Goal: Navigation & Orientation: Find specific page/section

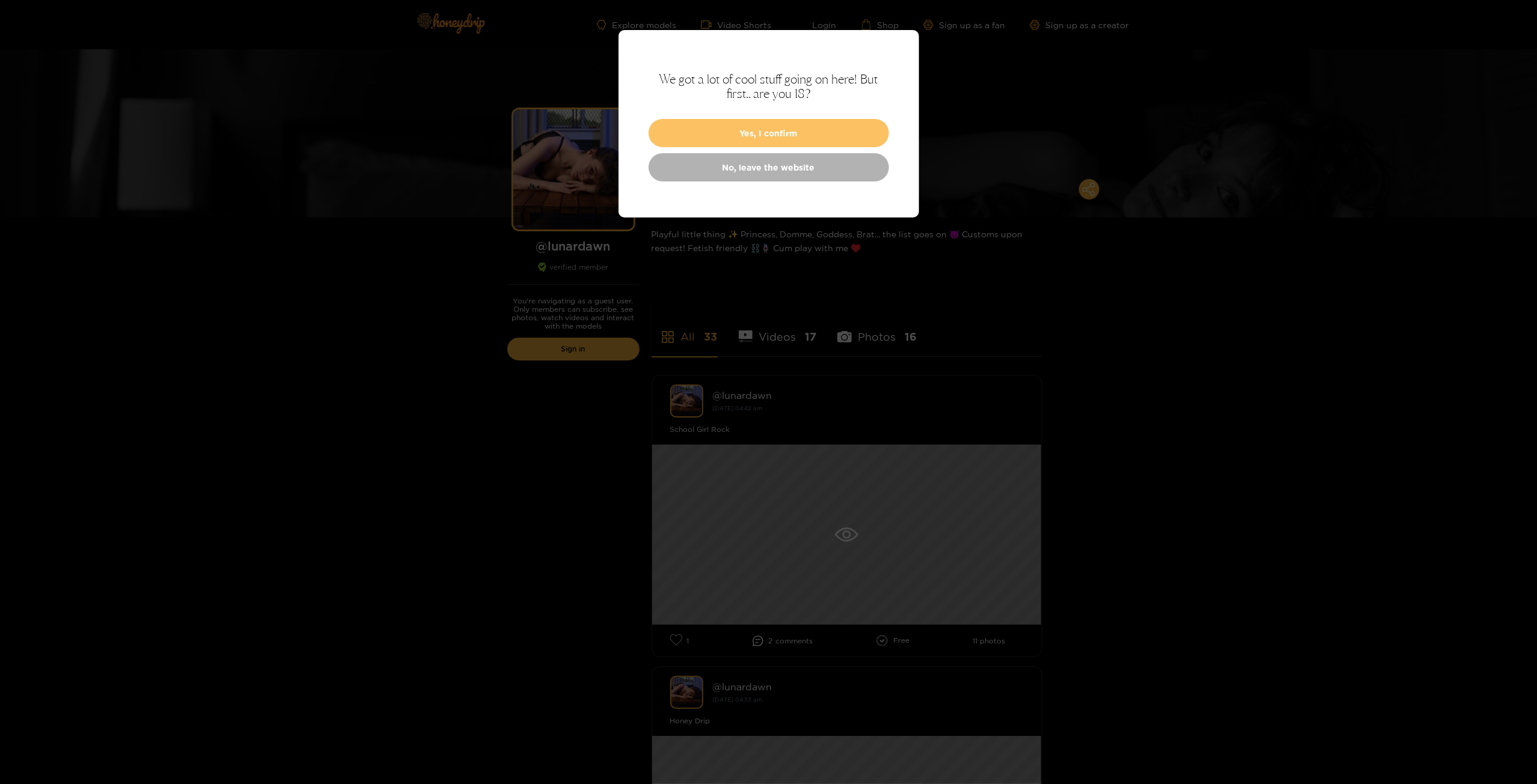
click at [780, 125] on button "Yes, I confirm" at bounding box center [768, 132] width 240 height 28
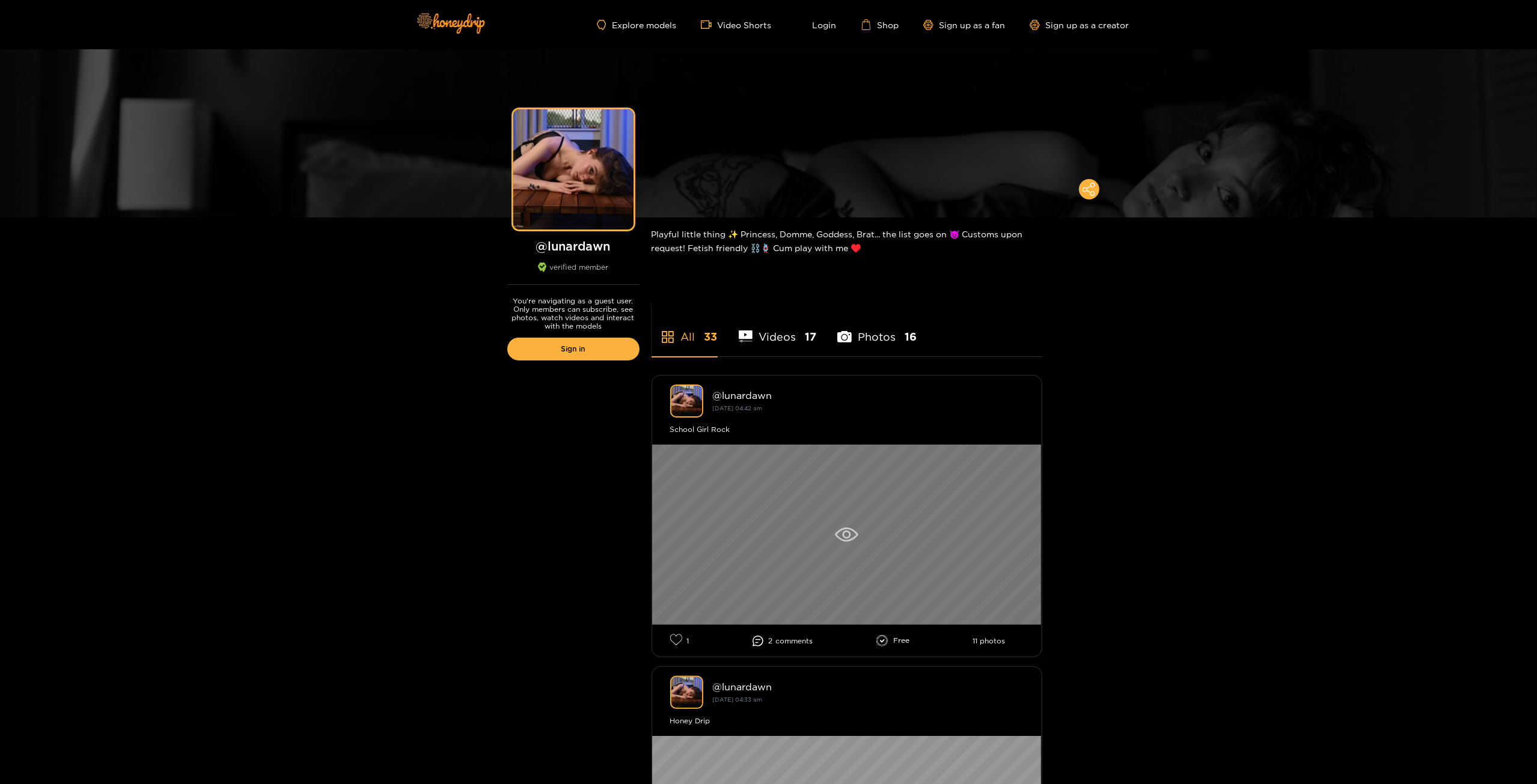
click at [831, 539] on div at bounding box center [846, 535] width 389 height 181
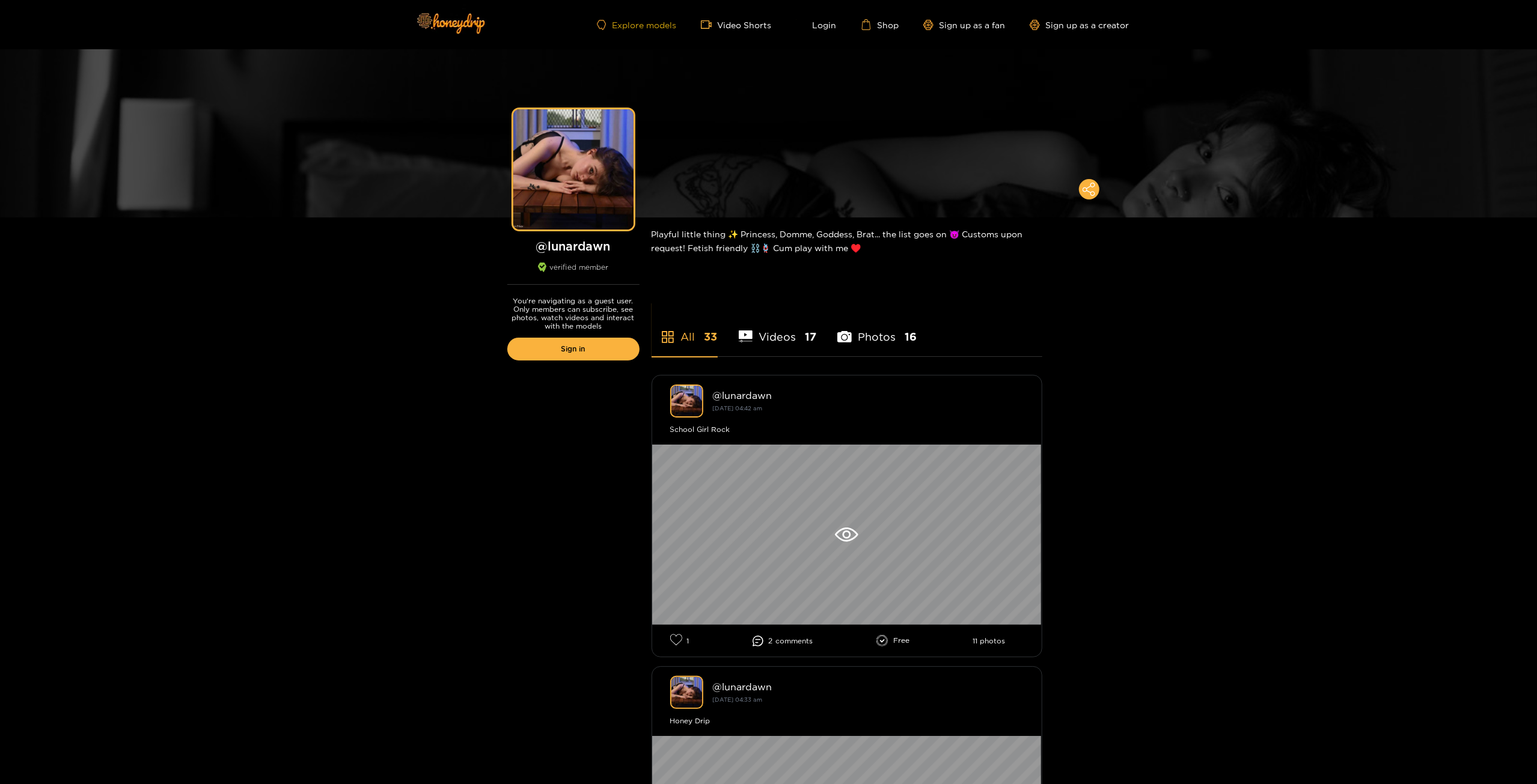
click at [666, 25] on link "Explore models" at bounding box center [636, 25] width 79 height 11
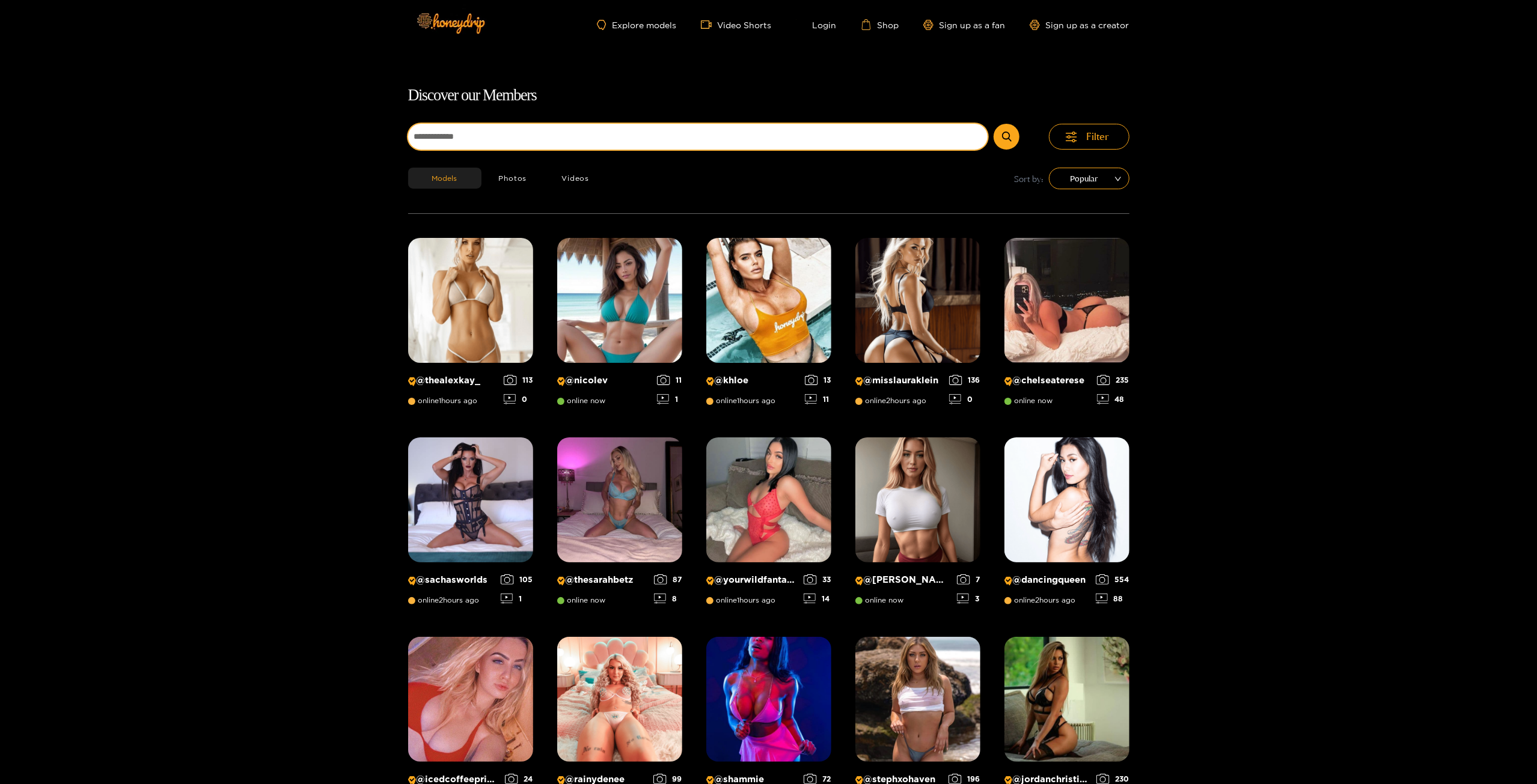
click at [551, 127] on input at bounding box center [698, 137] width 580 height 26
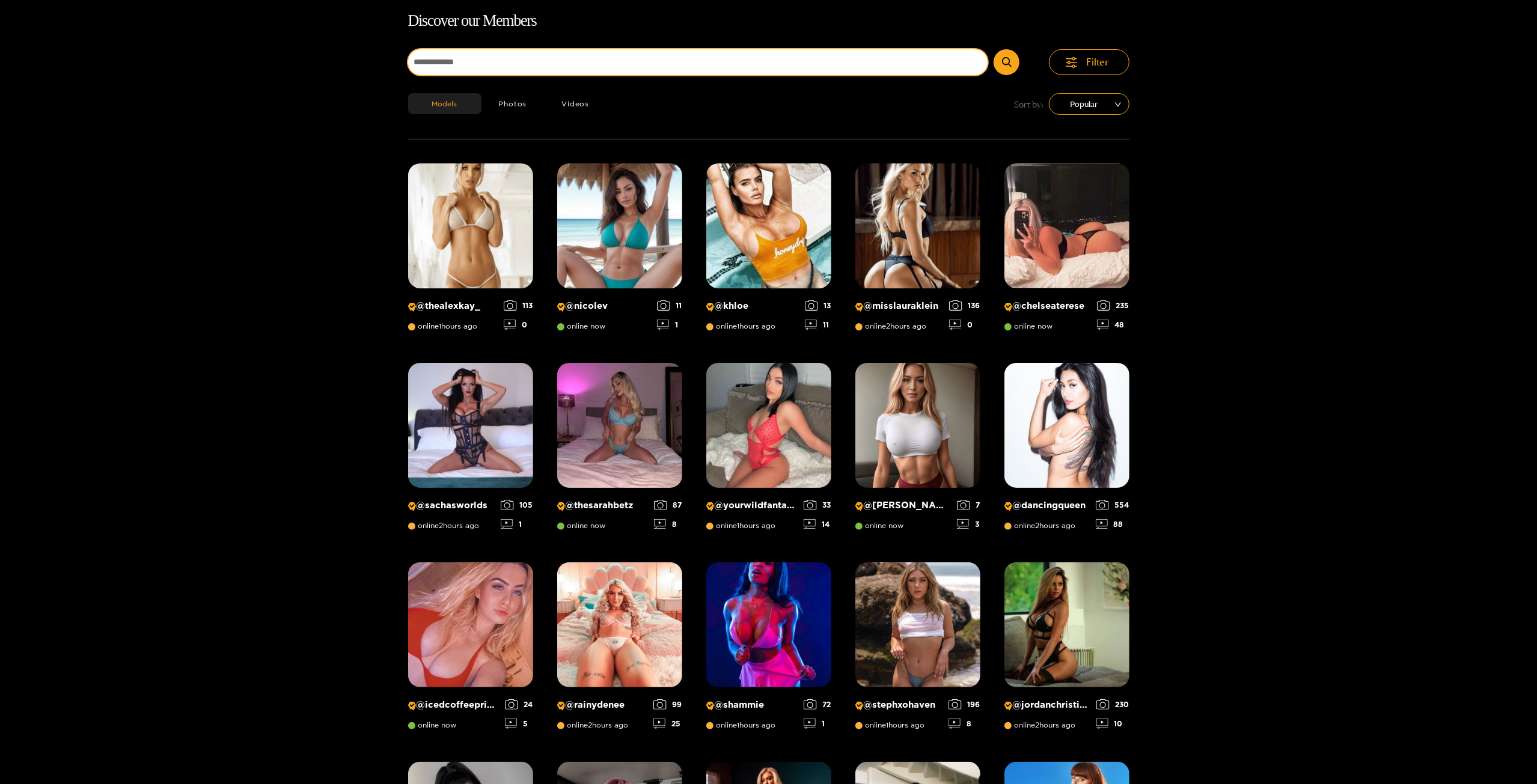
scroll to position [77, 0]
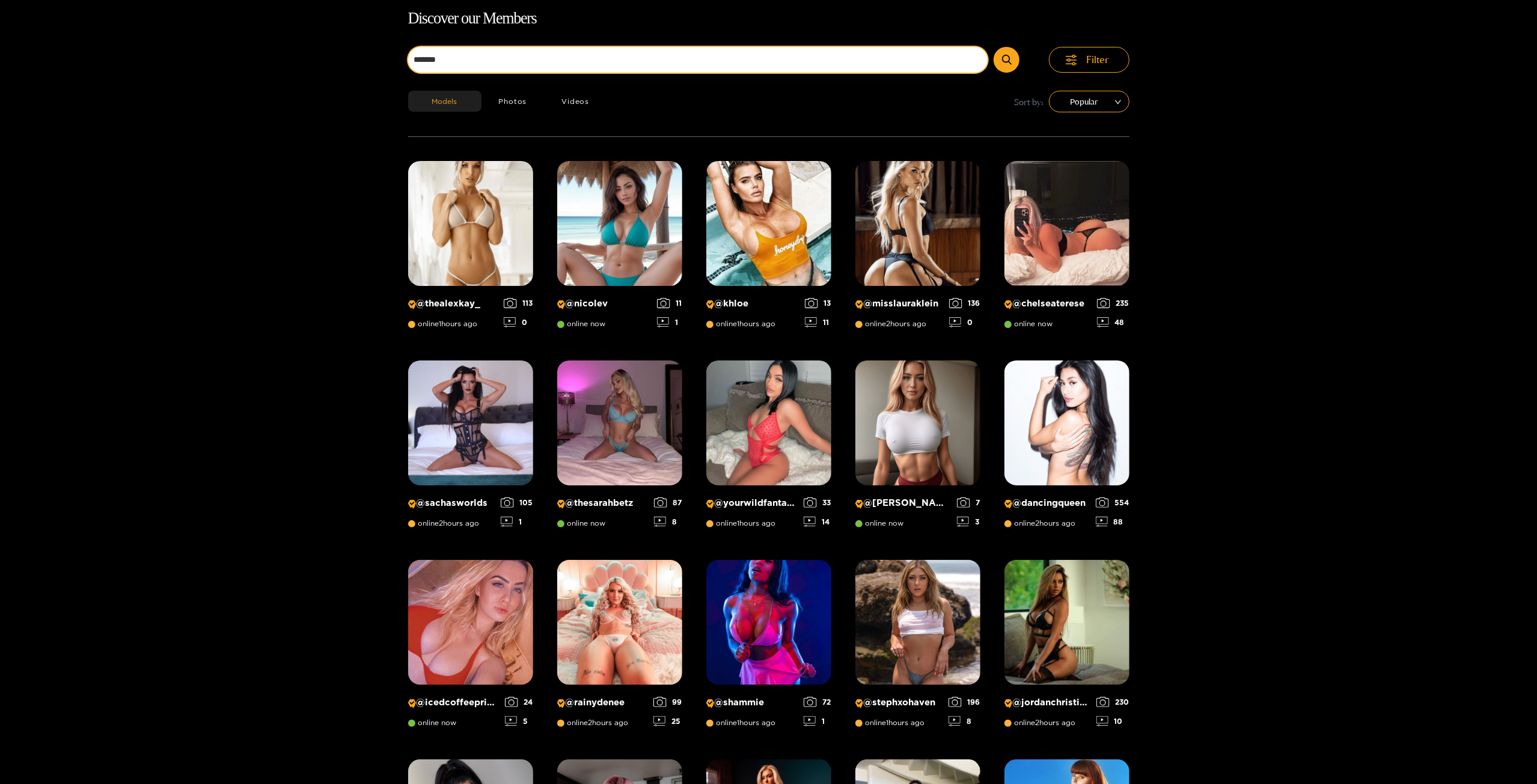
click at [994, 47] on button "submit" at bounding box center [1007, 60] width 26 height 26
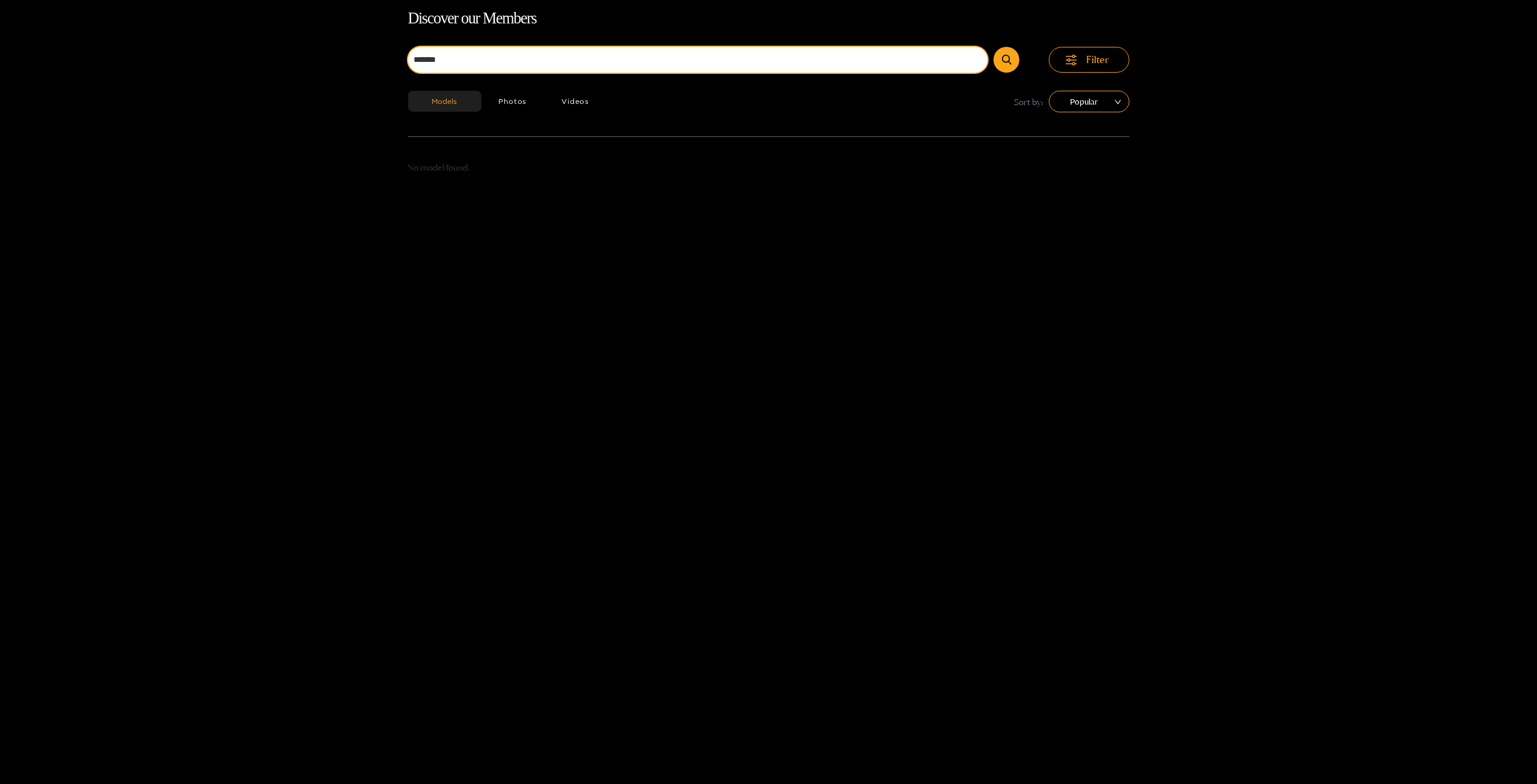
click at [556, 65] on input "*******" at bounding box center [698, 60] width 580 height 26
type input "*******"
click at [994, 47] on button "submit" at bounding box center [1007, 60] width 26 height 26
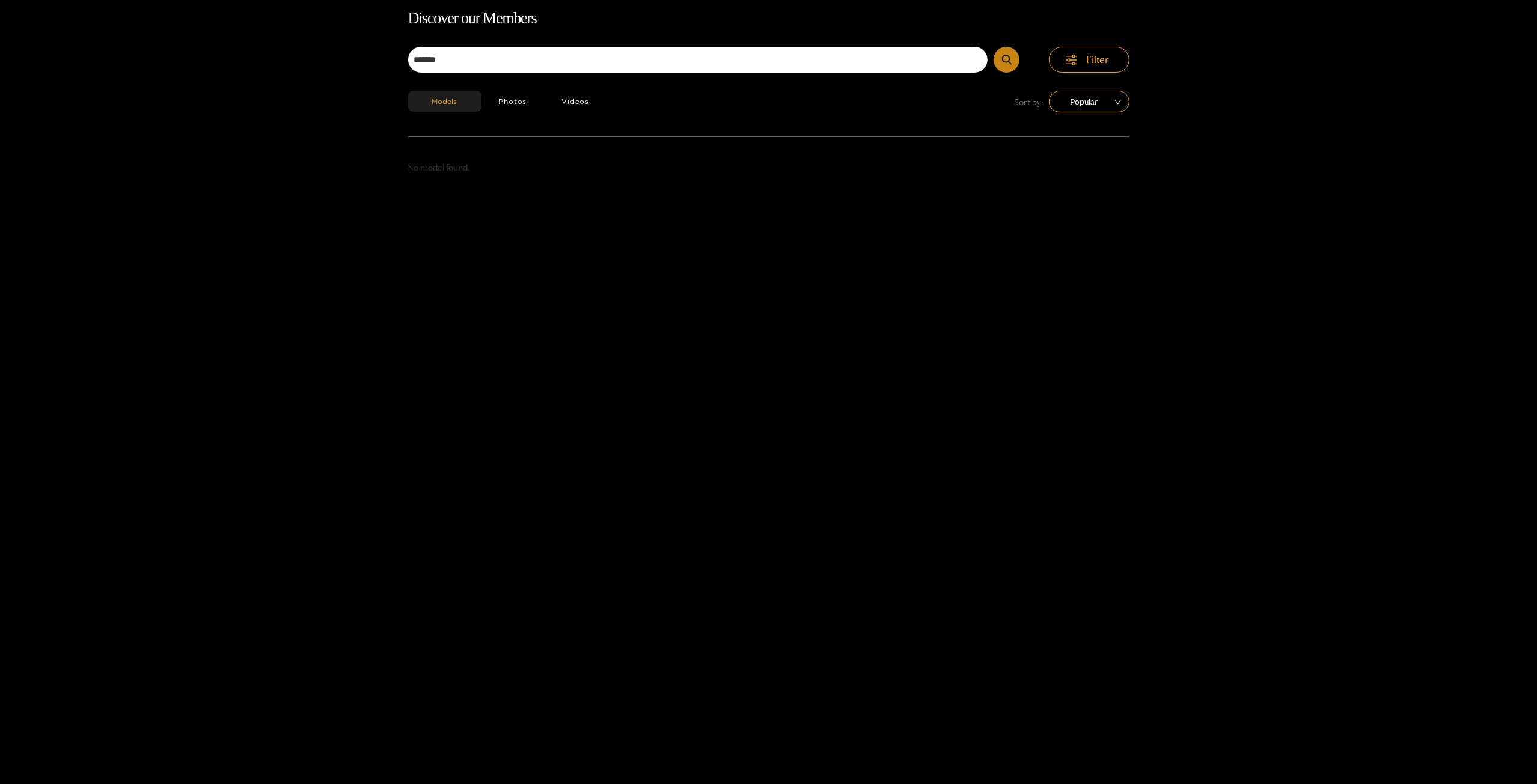
drag, startPoint x: 1019, startPoint y: 64, endPoint x: 1013, endPoint y: 67, distance: 6.7
click at [1018, 65] on button "submit" at bounding box center [1007, 60] width 26 height 26
